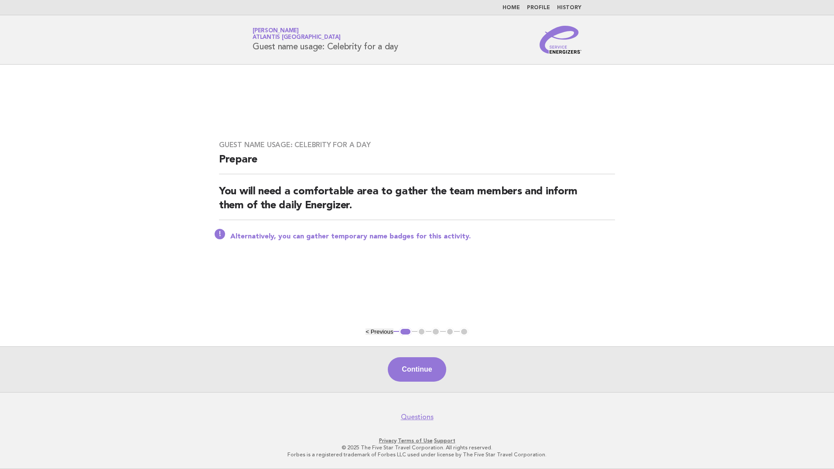
click at [514, 8] on link "Home" at bounding box center [511, 7] width 17 height 5
click at [511, 8] on link "Home" at bounding box center [511, 7] width 17 height 5
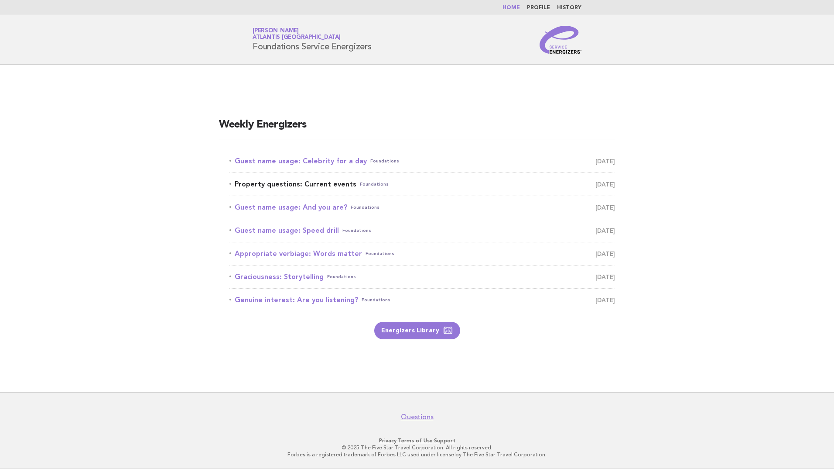
click at [596, 186] on span "[DATE]" at bounding box center [606, 184] width 20 height 12
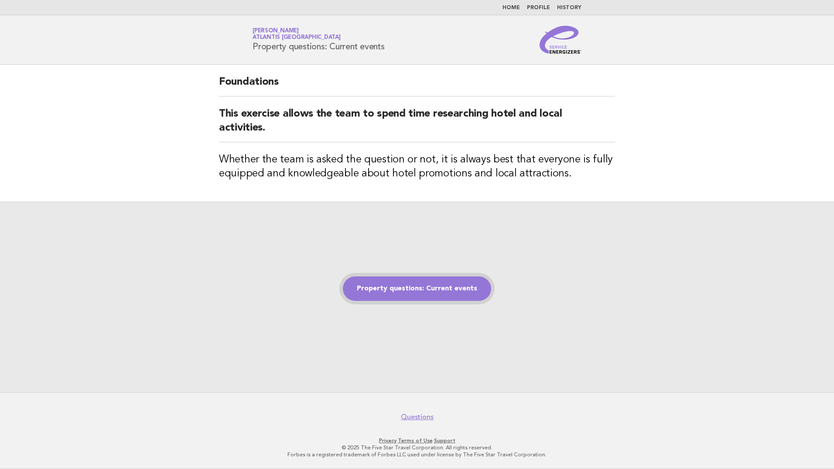
click at [423, 277] on link "Property questions: Current events" at bounding box center [417, 288] width 148 height 24
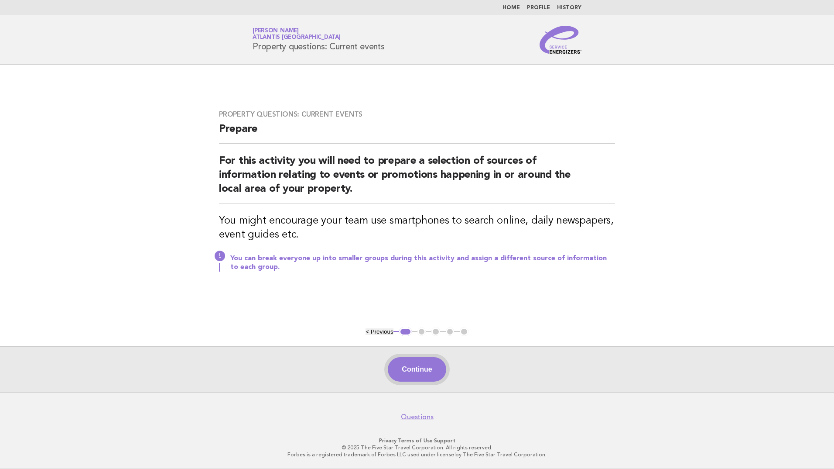
click at [421, 368] on button "Continue" at bounding box center [417, 369] width 58 height 24
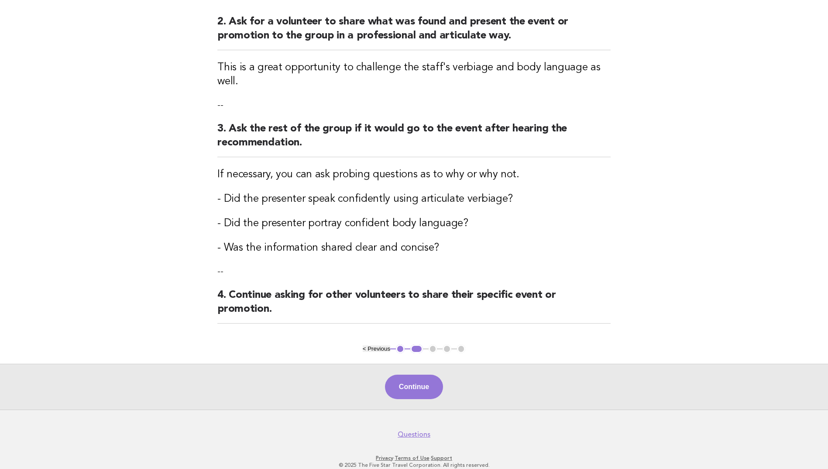
scroll to position [190, 0]
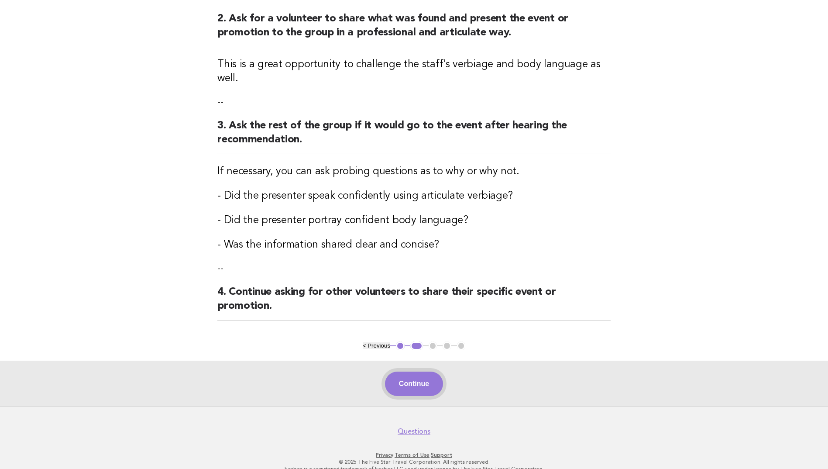
click at [411, 371] on button "Continue" at bounding box center [414, 383] width 58 height 24
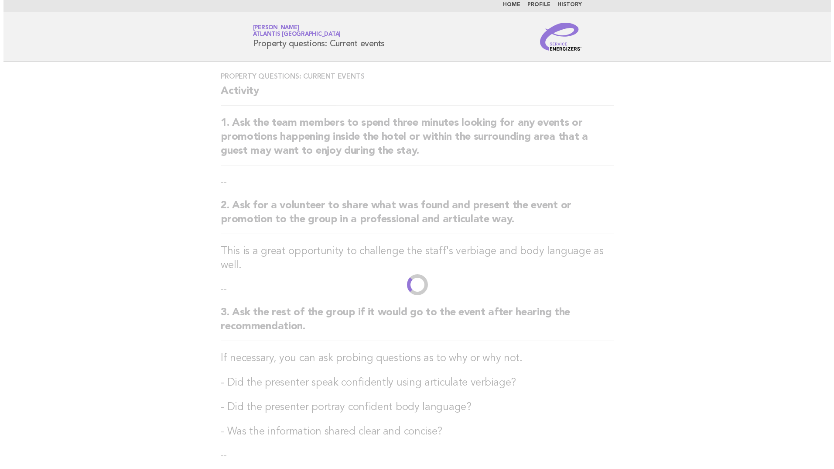
scroll to position [0, 0]
